Goal: Information Seeking & Learning: Understand process/instructions

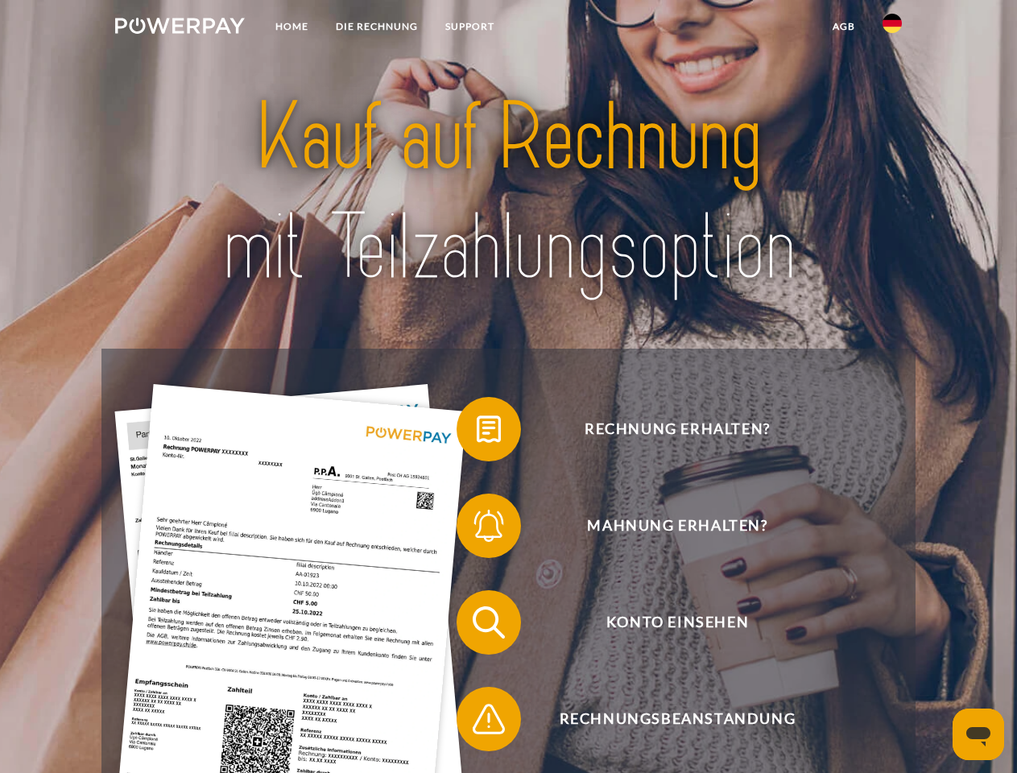
click at [180, 28] on img at bounding box center [180, 26] width 130 height 16
click at [892, 28] on img at bounding box center [892, 23] width 19 height 19
click at [843, 27] on link "agb" at bounding box center [844, 26] width 50 height 29
click at [477, 433] on span at bounding box center [464, 429] width 81 height 81
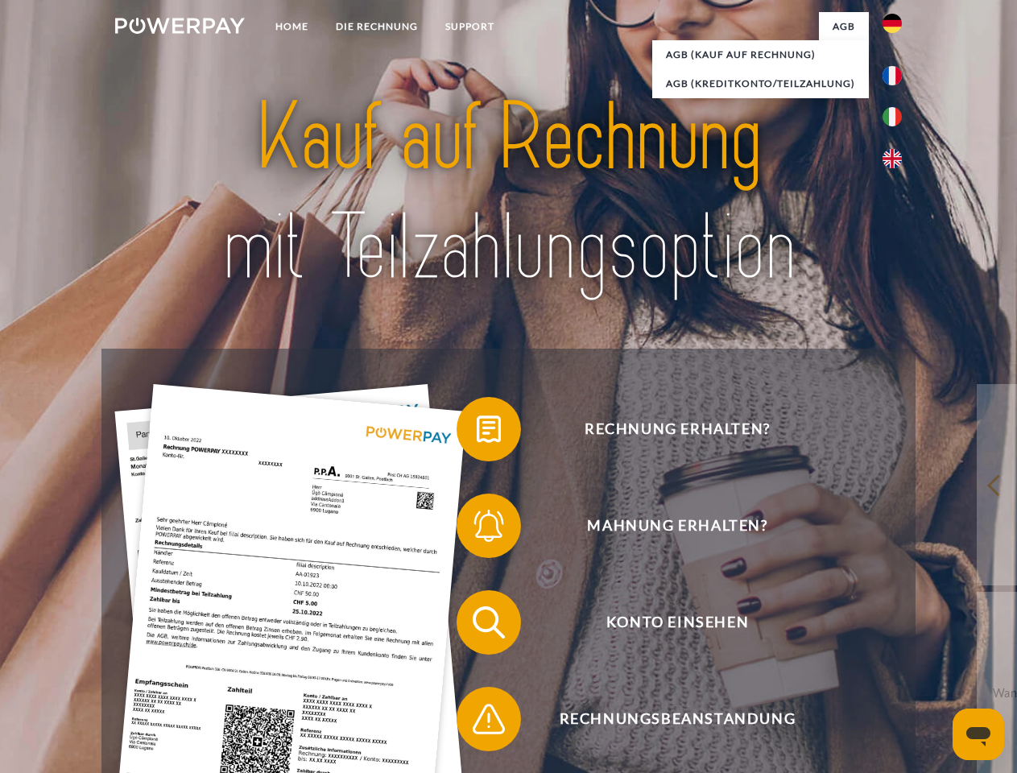
click at [477, 529] on span at bounding box center [464, 526] width 81 height 81
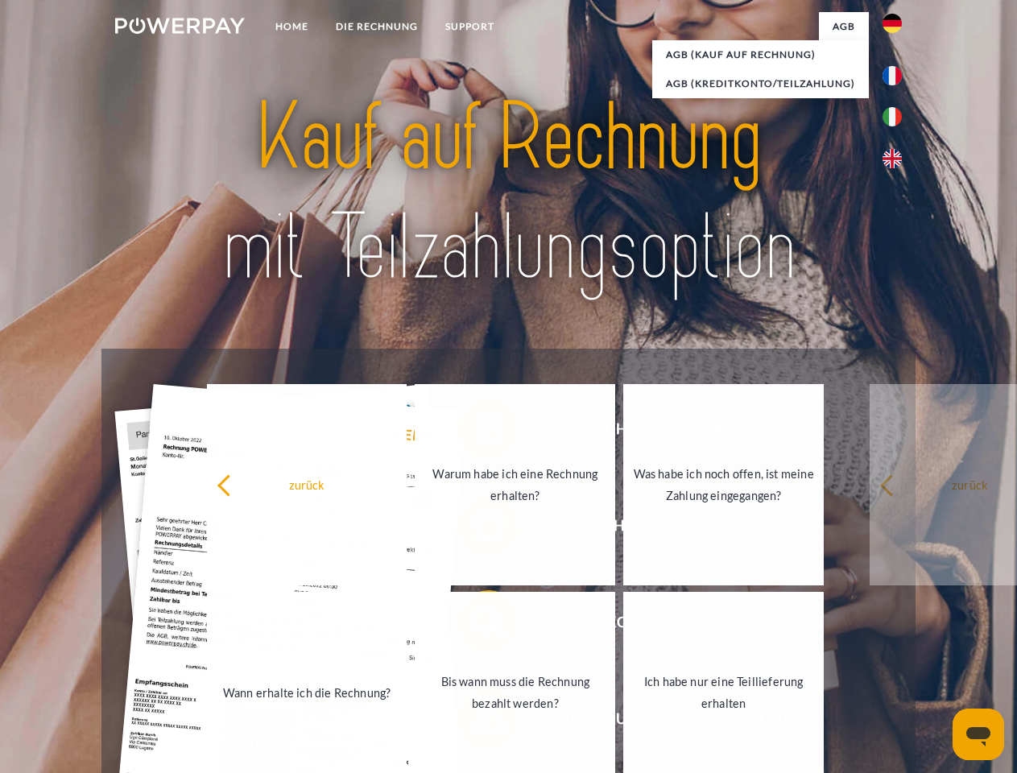
click at [477, 626] on link "Bis wann muss die Rechnung bezahlt werden?" at bounding box center [515, 692] width 201 height 201
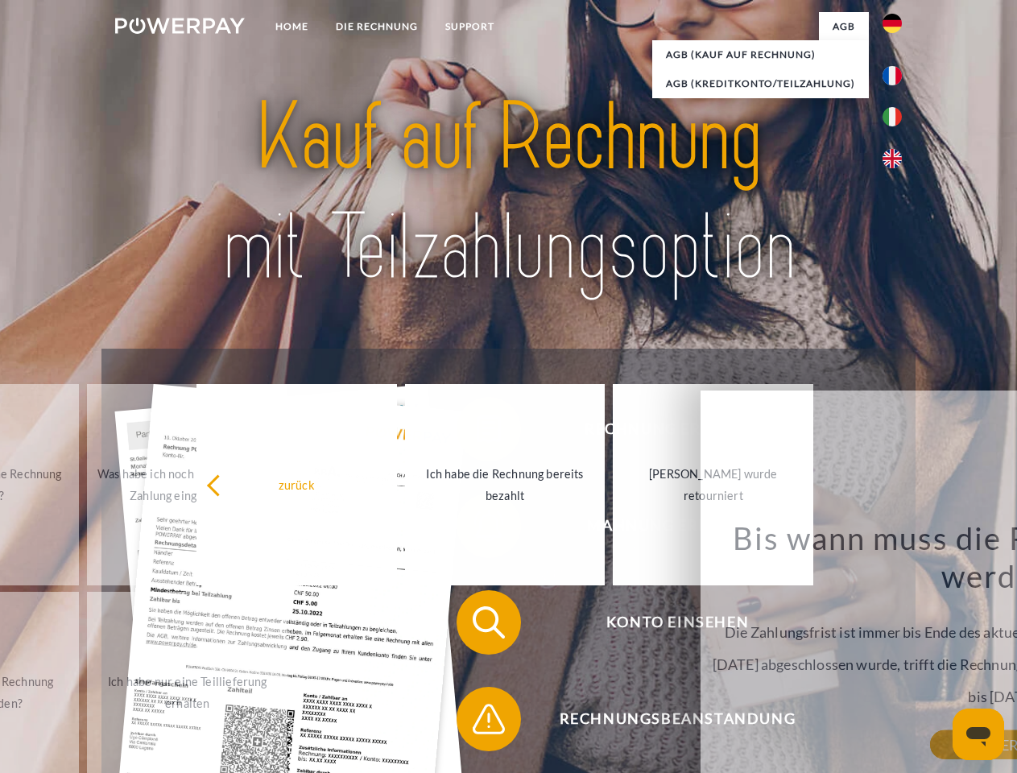
click at [477, 723] on span at bounding box center [464, 719] width 81 height 81
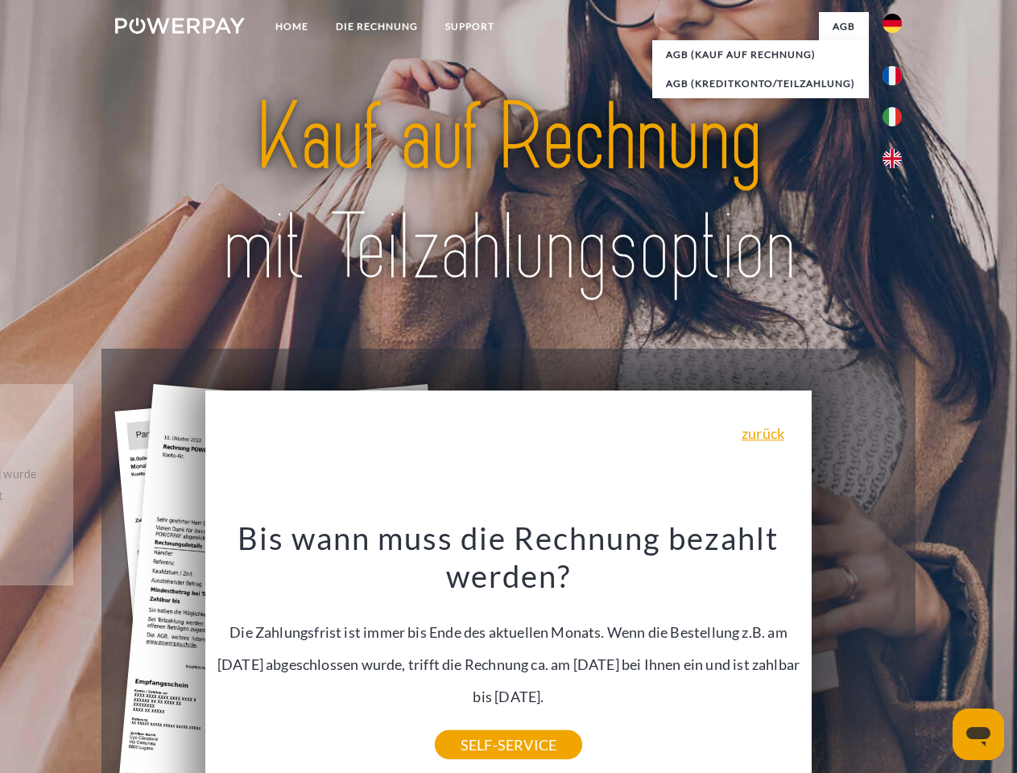
click at [979, 735] on icon "Messaging-Fenster öffnen" at bounding box center [979, 736] width 24 height 19
